Goal: Information Seeking & Learning: Check status

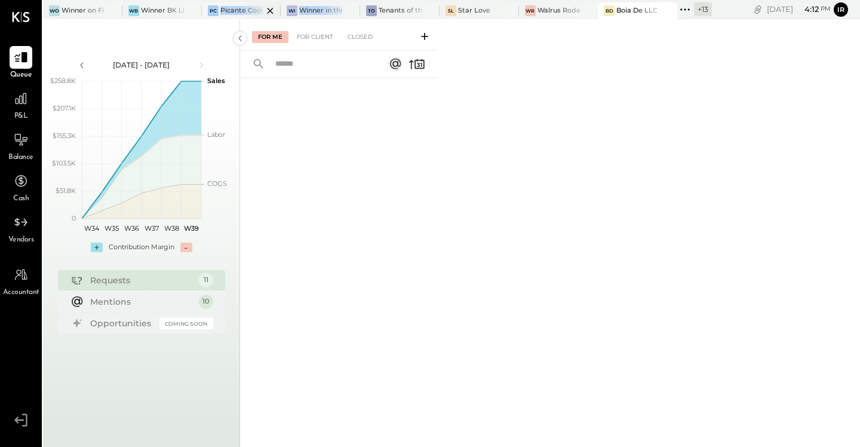
drag, startPoint x: 327, startPoint y: 9, endPoint x: 219, endPoint y: 8, distance: 107.5
click at [219, 8] on div "Wo Winner on Fifth LLC WB Winner BK LLC PC Picante Cocina Mexicana Rest Wi Winn…" at bounding box center [377, 9] width 669 height 19
click at [273, 10] on icon at bounding box center [270, 11] width 15 height 14
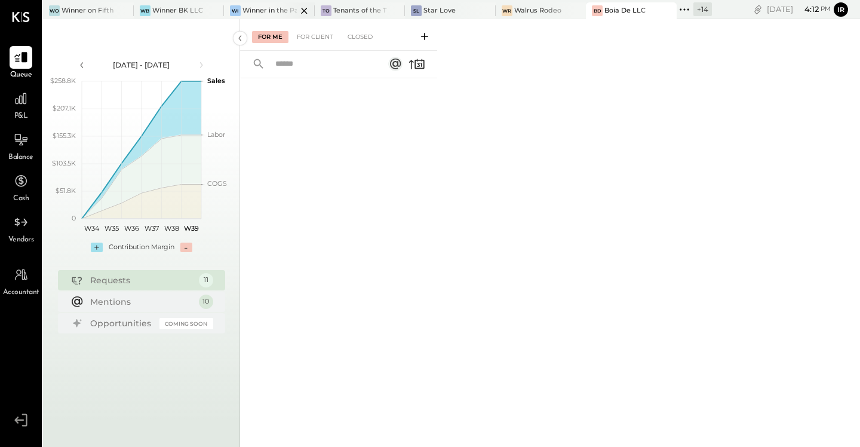
click at [250, 10] on div "Winner in the Park" at bounding box center [269, 11] width 54 height 10
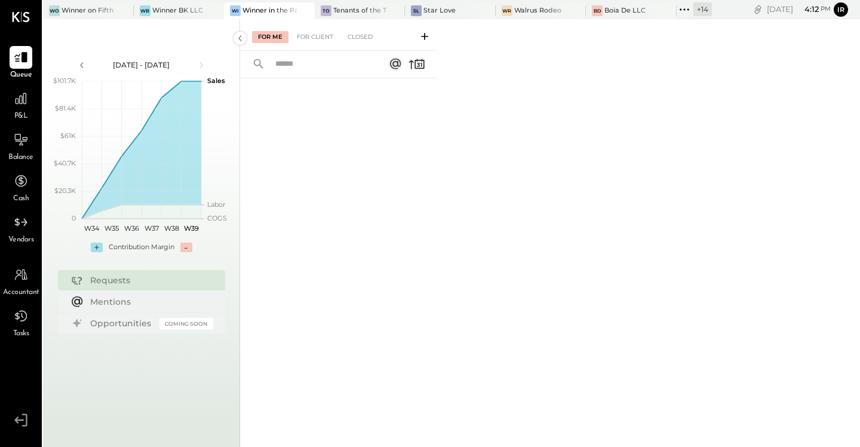
click at [6, 104] on div "P&L" at bounding box center [21, 104] width 35 height 35
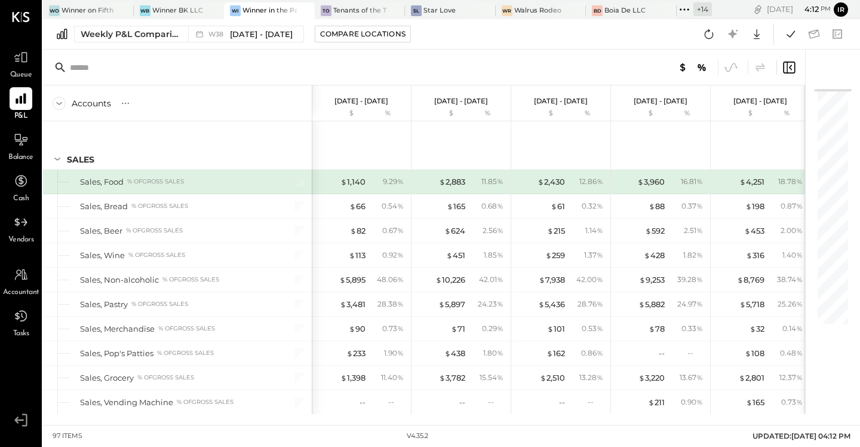
click at [122, 45] on div "Weekly P&L Comparison W38 [DATE] - [DATE] Compare Locations Google Sheets Excel" at bounding box center [451, 34] width 817 height 30
click at [145, 32] on div "Weekly P&L Comparison" at bounding box center [131, 34] width 100 height 12
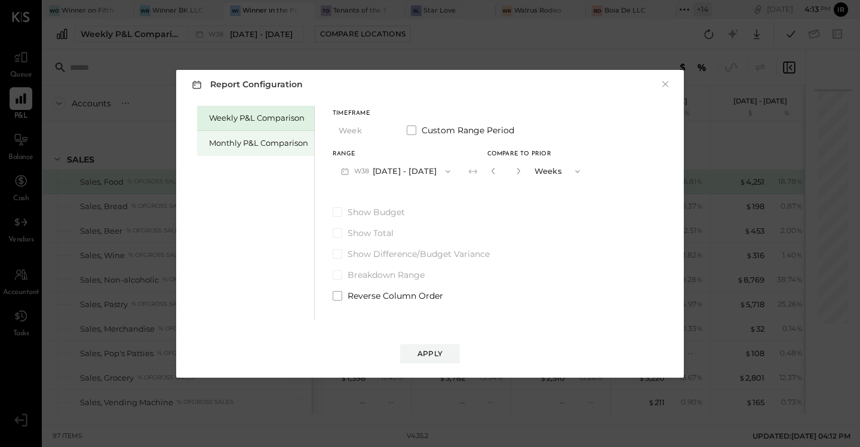
click at [210, 139] on div "Monthly P&L Comparison" at bounding box center [258, 142] width 99 height 11
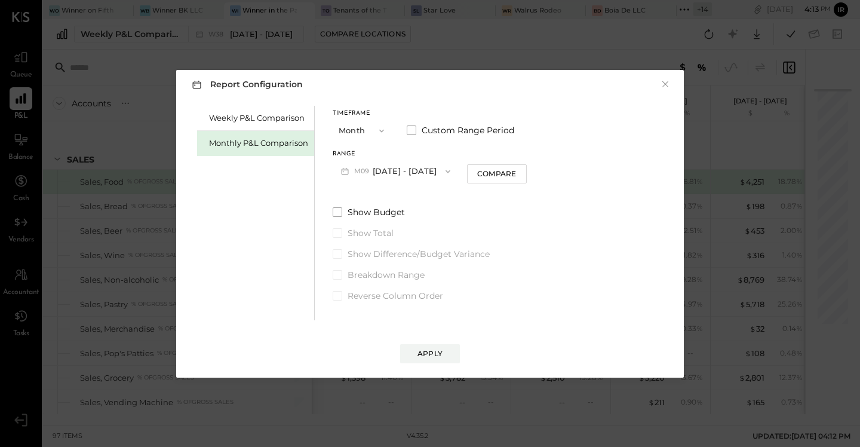
click at [415, 170] on button "M09 [DATE] - [DATE]" at bounding box center [396, 171] width 126 height 22
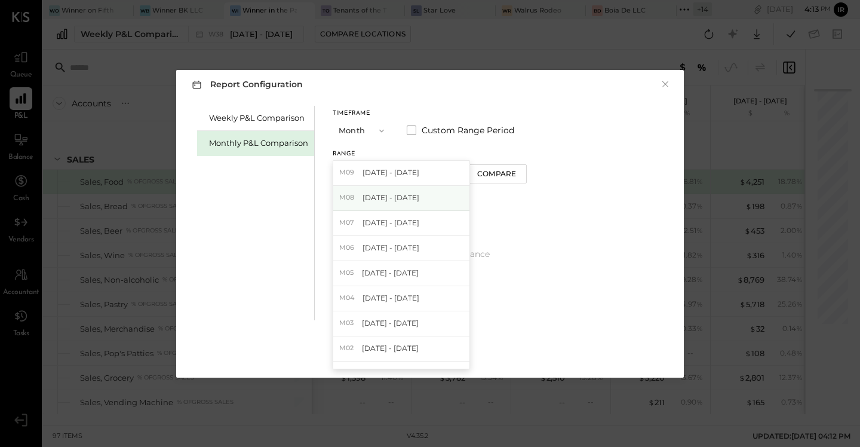
click at [377, 198] on span "[DATE] - [DATE]" at bounding box center [390, 197] width 57 height 10
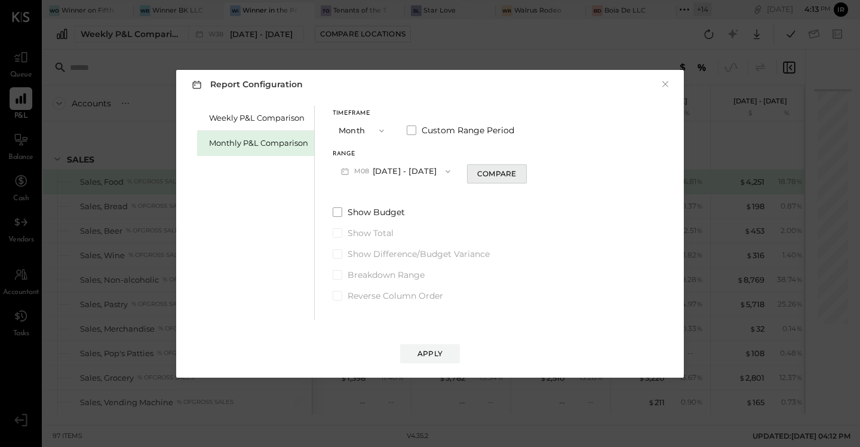
click at [496, 178] on div "Compare" at bounding box center [496, 173] width 39 height 10
click at [515, 174] on icon "button" at bounding box center [518, 170] width 7 height 7
type input "*"
click at [423, 348] on button "Apply" at bounding box center [430, 353] width 60 height 19
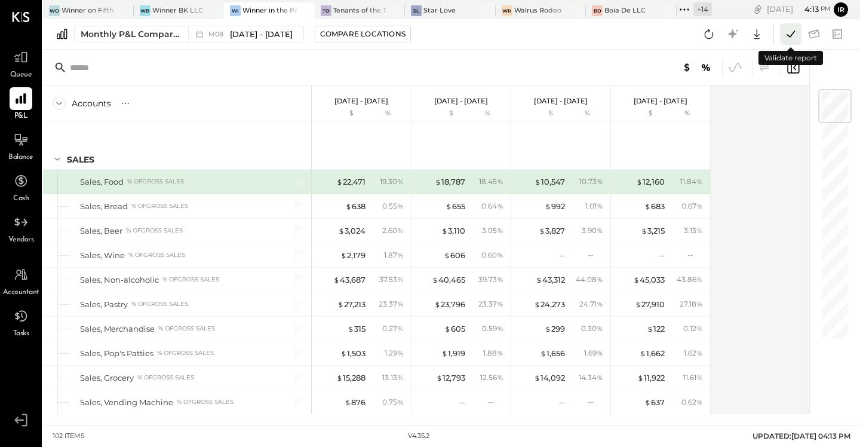
click at [788, 36] on icon at bounding box center [790, 33] width 8 height 7
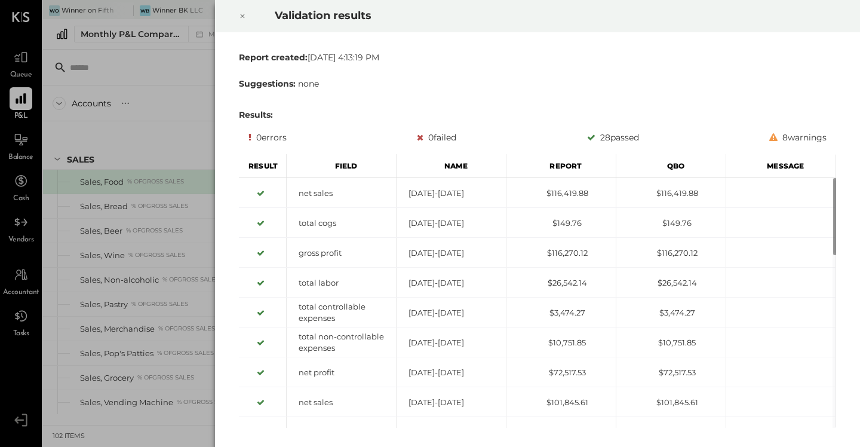
click at [242, 15] on icon at bounding box center [242, 16] width 7 height 14
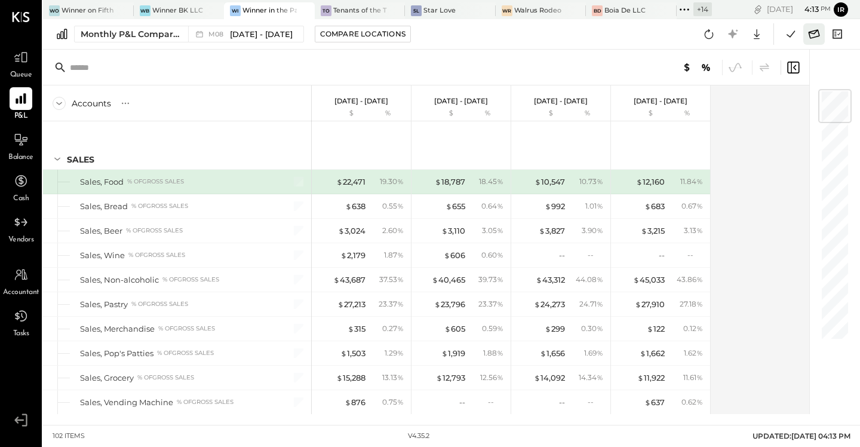
click at [812, 33] on icon at bounding box center [814, 33] width 11 height 9
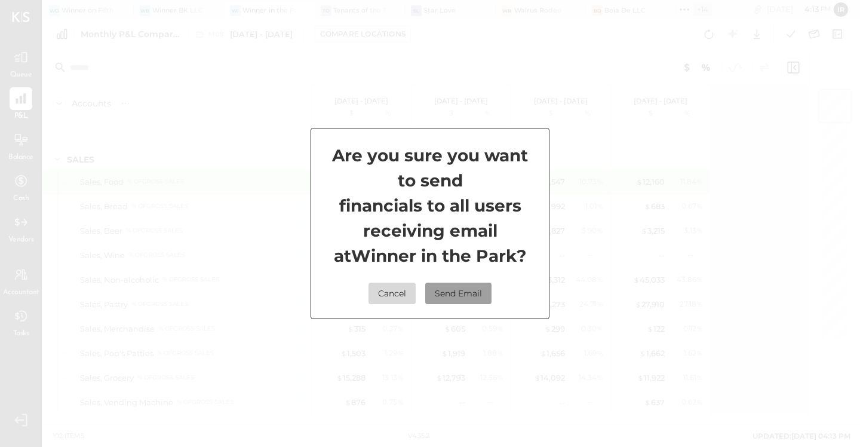
click at [454, 288] on button "Send Email" at bounding box center [458, 292] width 66 height 21
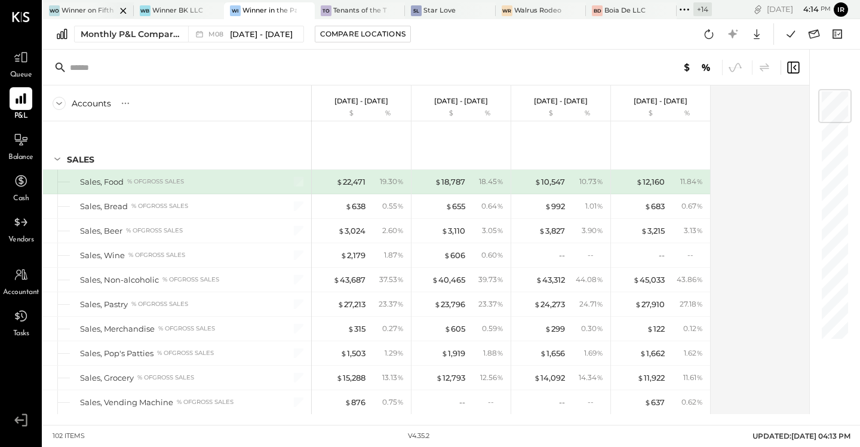
click at [84, 10] on div "Winner on Fifth LLC" at bounding box center [89, 11] width 54 height 10
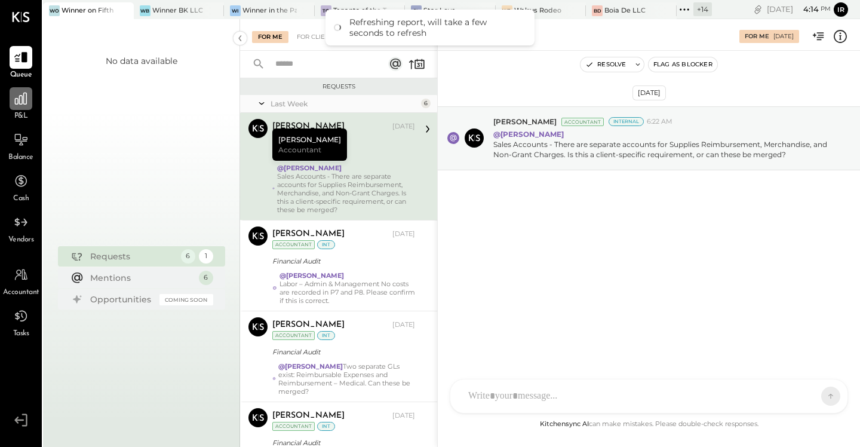
click at [24, 94] on icon at bounding box center [21, 99] width 16 height 16
